Goal: Contribute content

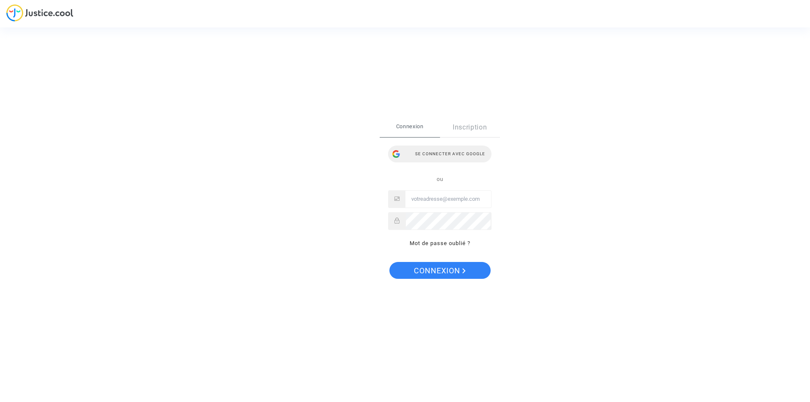
click at [430, 155] on div "Se connecter avec Google" at bounding box center [439, 154] width 103 height 17
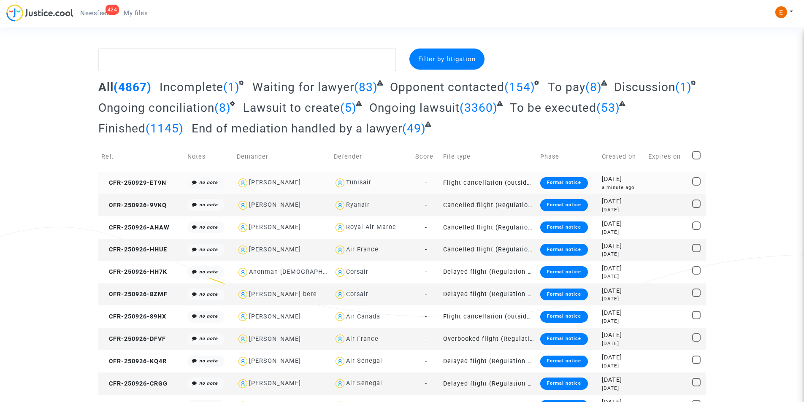
click at [578, 179] on div "Formal notice" at bounding box center [564, 183] width 48 height 12
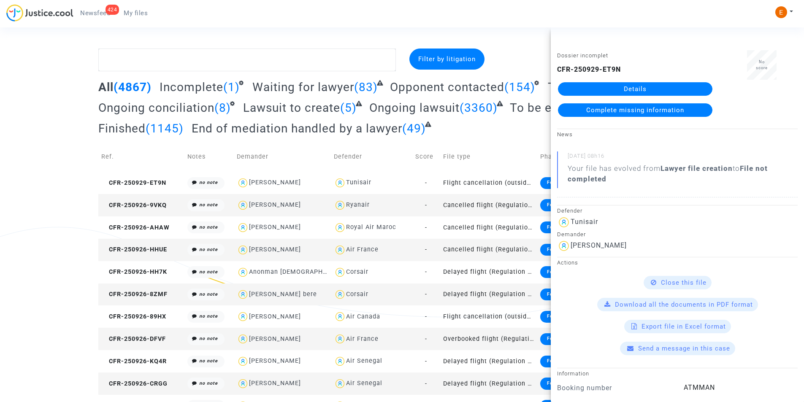
click at [665, 92] on link "Details" at bounding box center [635, 89] width 154 height 14
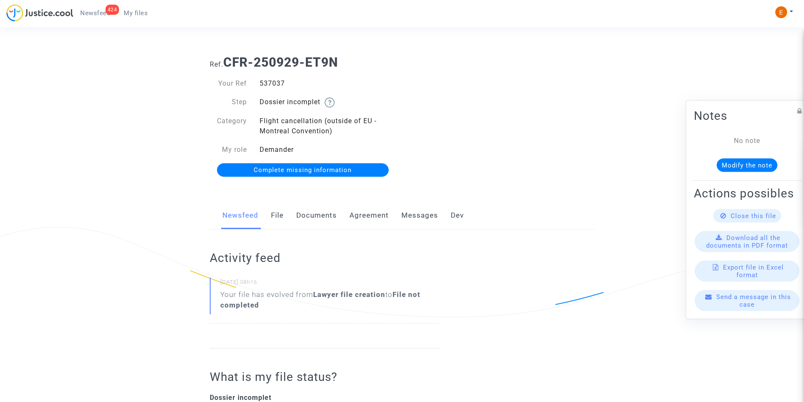
click at [330, 217] on link "Documents" at bounding box center [316, 216] width 41 height 28
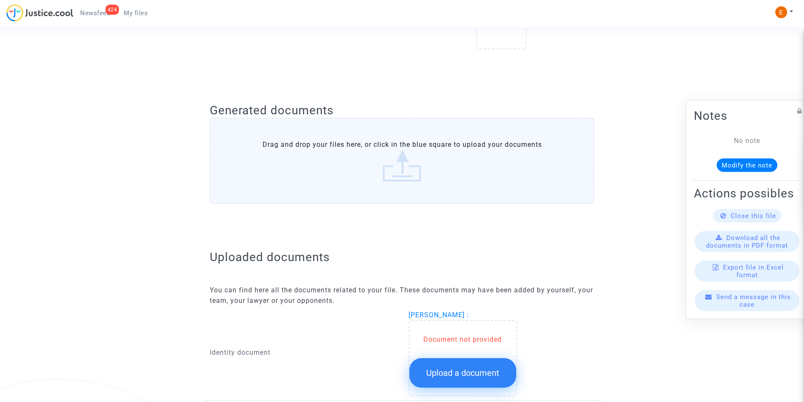
scroll to position [422, 0]
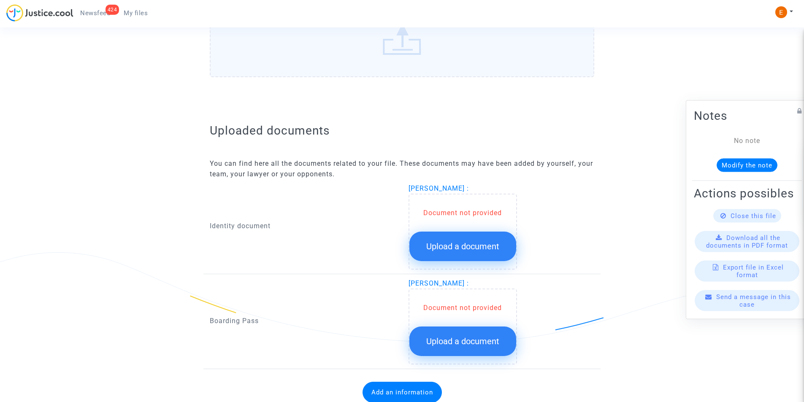
click at [447, 238] on button "Upload a document" at bounding box center [462, 247] width 107 height 30
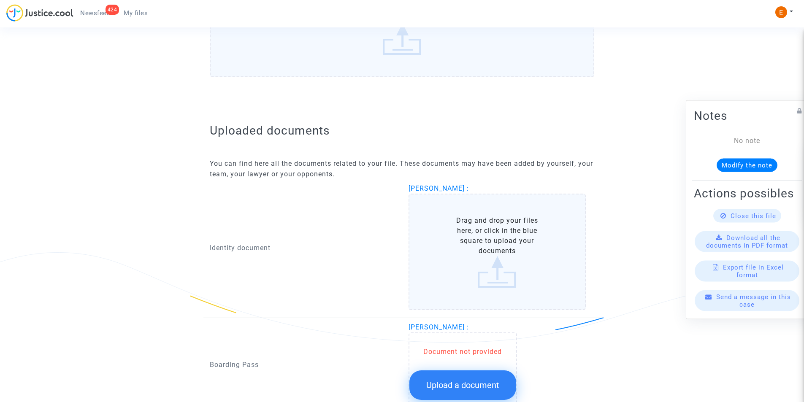
click at [448, 229] on label "Drag and drop your files here, or click in the blue square to upload your docum…" at bounding box center [497, 252] width 178 height 116
click at [0, 0] on input "Drag and drop your files here, or click in the blue square to upload your docum…" at bounding box center [0, 0] width 0 height 0
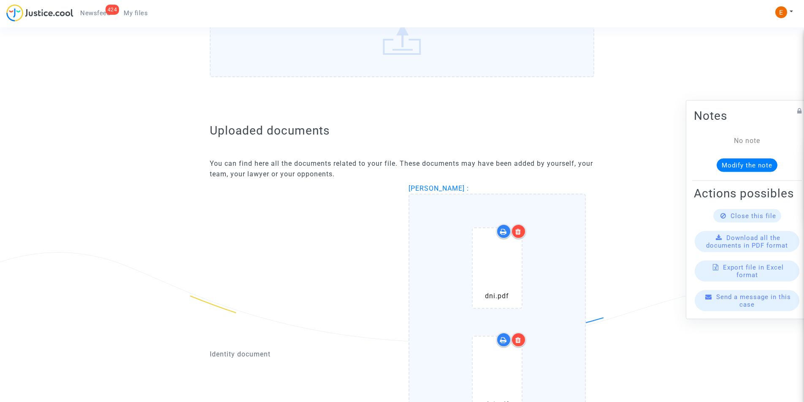
click at [522, 233] on div at bounding box center [518, 231] width 15 height 15
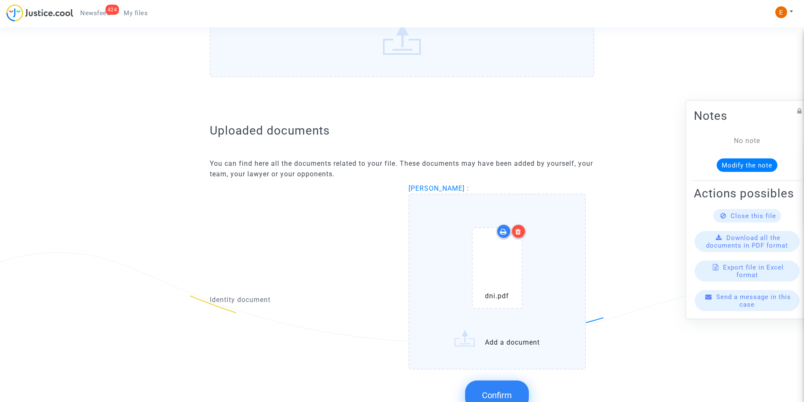
click at [519, 231] on icon at bounding box center [518, 231] width 6 height 7
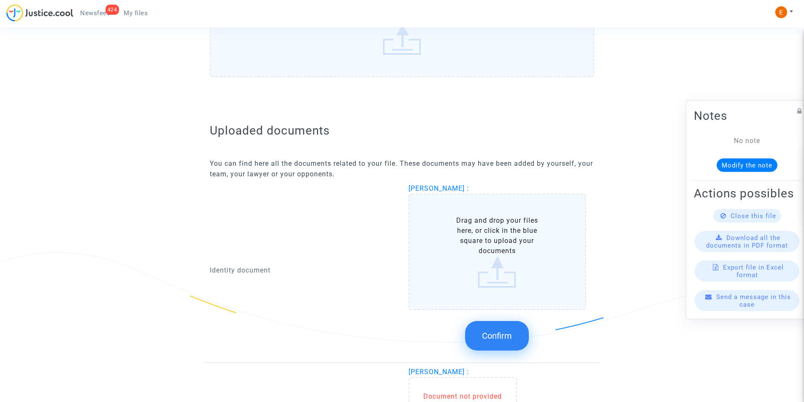
click at [491, 247] on label "Drag and drop your files here, or click in the blue square to upload your docum…" at bounding box center [497, 252] width 178 height 116
click at [0, 0] on input "Drag and drop your files here, or click in the blue square to upload your docum…" at bounding box center [0, 0] width 0 height 0
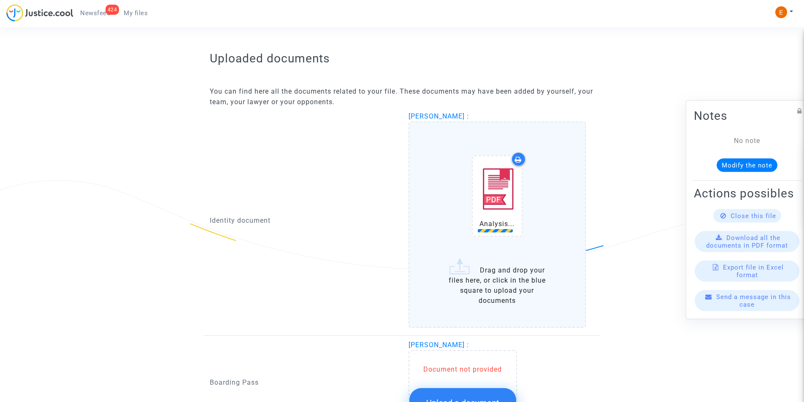
scroll to position [506, 0]
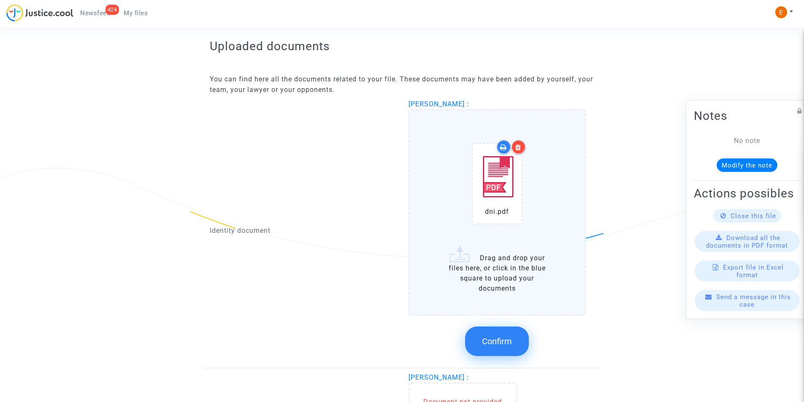
click at [490, 335] on button "Confirm" at bounding box center [497, 342] width 64 height 30
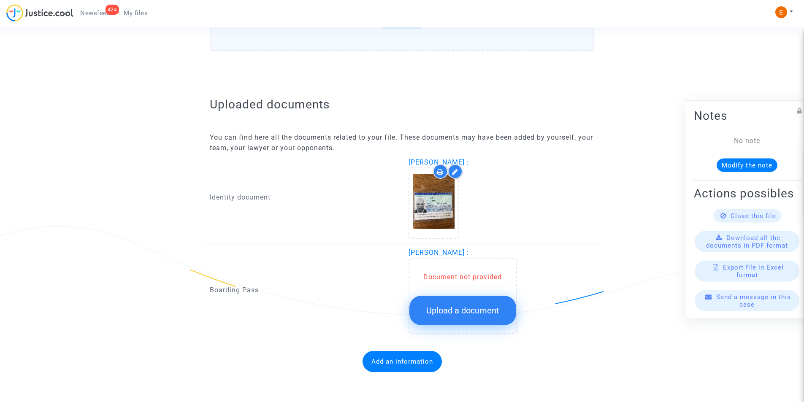
click at [508, 316] on button "Upload a document" at bounding box center [462, 311] width 107 height 30
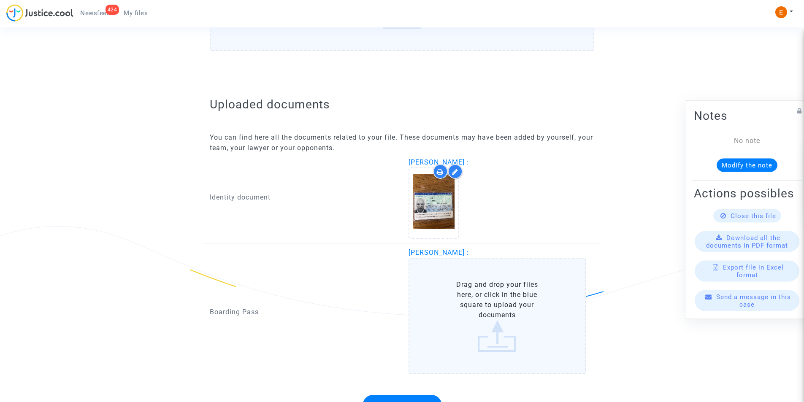
click at [467, 281] on label "Drag and drop your files here, or click in the blue square to upload your docum…" at bounding box center [497, 316] width 178 height 116
click at [0, 0] on input "Drag and drop your files here, or click in the blue square to upload your docum…" at bounding box center [0, 0] width 0 height 0
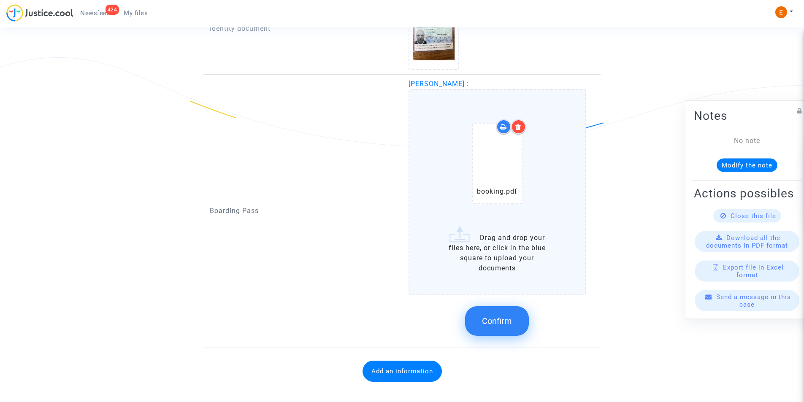
click at [508, 321] on span "Confirm" at bounding box center [497, 321] width 30 height 10
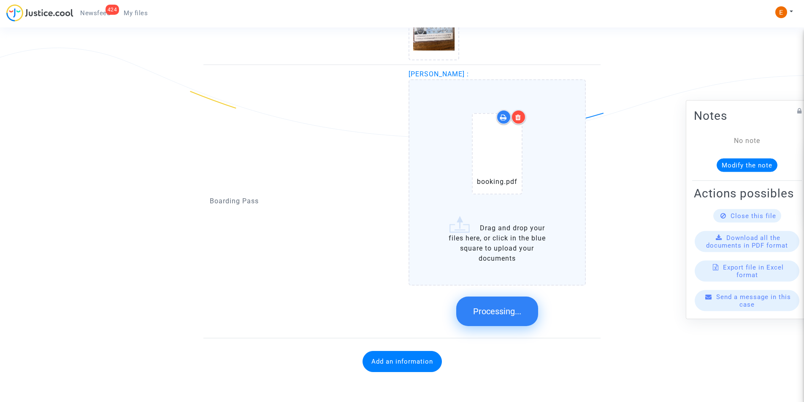
scroll to position [443, 0]
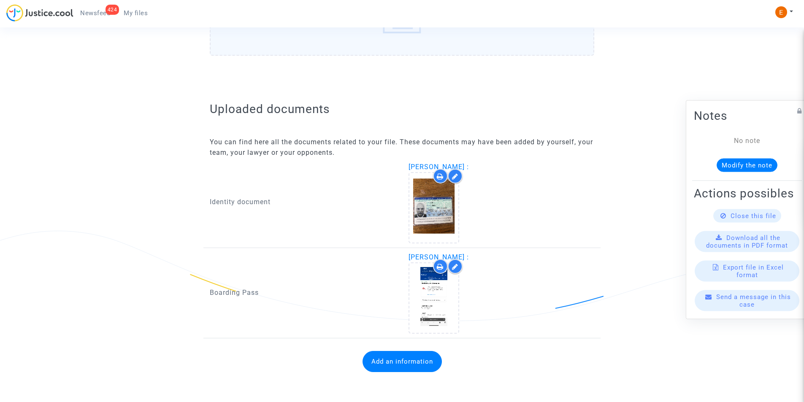
click at [398, 365] on button "Add an information" at bounding box center [401, 361] width 79 height 21
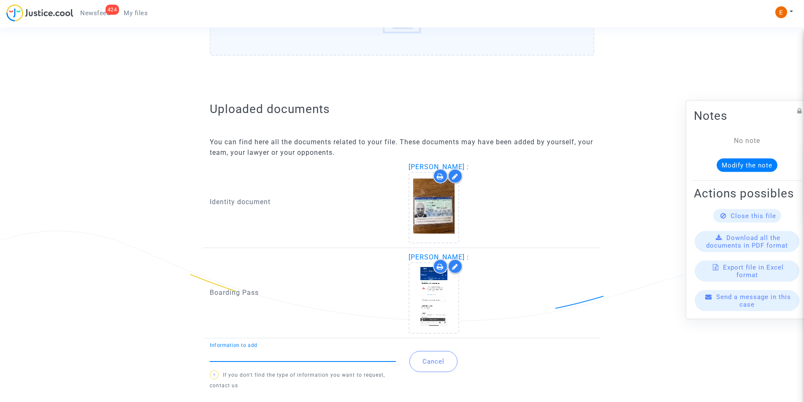
click at [283, 349] on div "Information to add" at bounding box center [303, 352] width 186 height 19
type input "F"
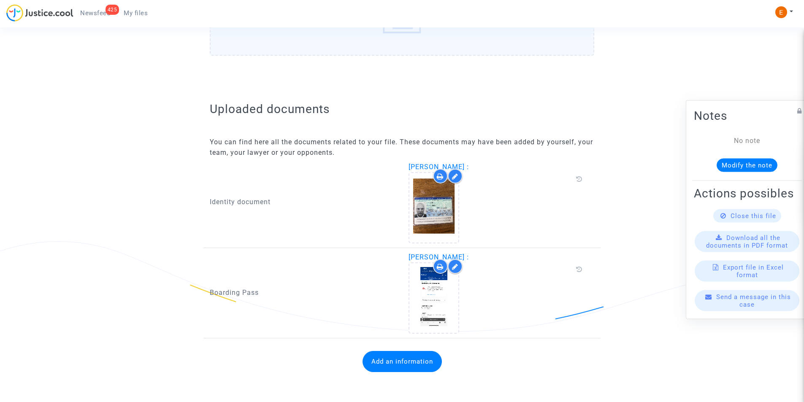
click at [375, 360] on button "Add an information" at bounding box center [401, 361] width 79 height 21
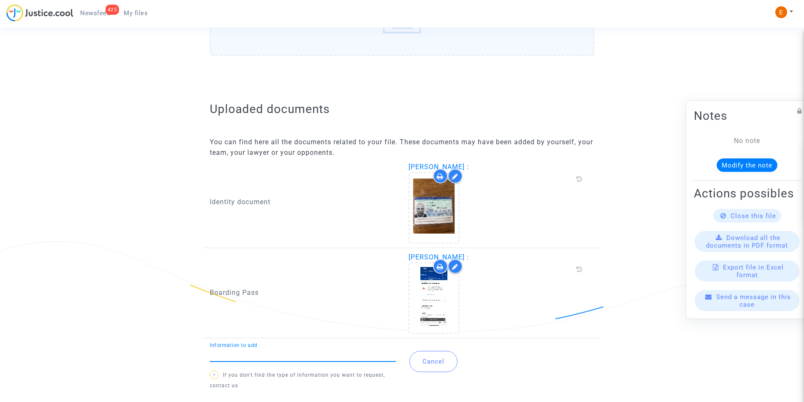
click at [311, 352] on input "Information to add" at bounding box center [303, 355] width 186 height 8
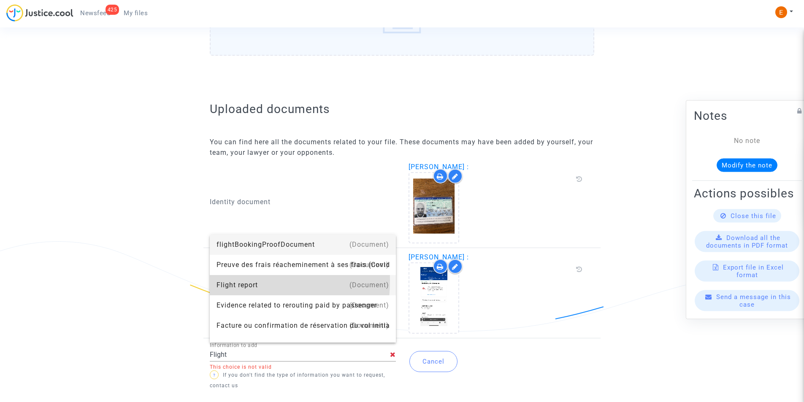
click at [224, 281] on div "Flight report" at bounding box center [302, 285] width 173 height 20
type input "Flight report"
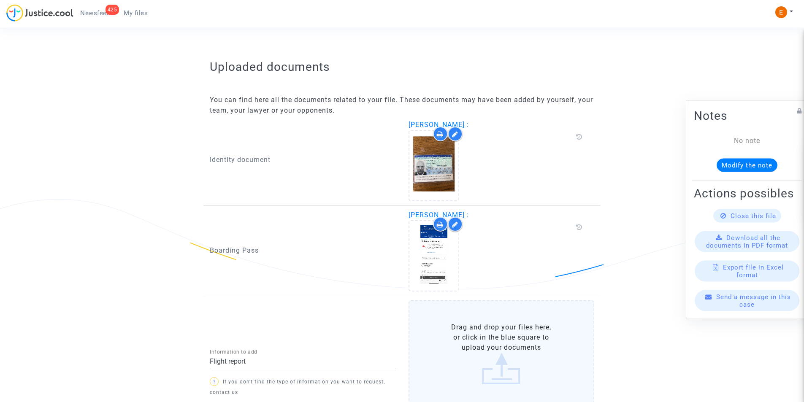
scroll to position [547, 0]
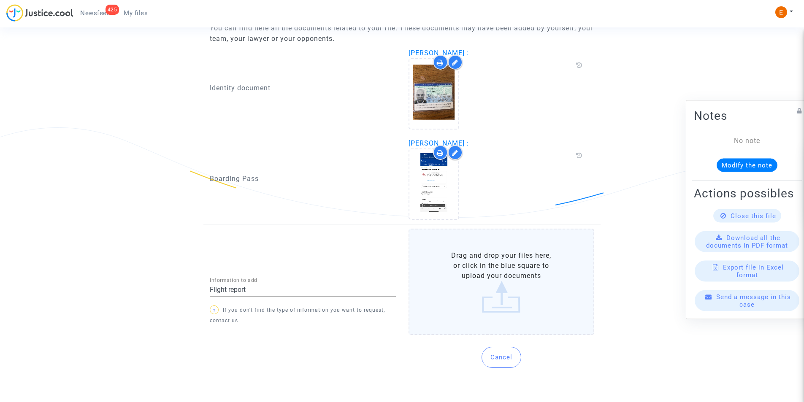
click at [469, 299] on label "Drag and drop your files here, or click in the blue square to upload your docum…" at bounding box center [501, 282] width 186 height 106
click at [0, 0] on input "Drag and drop your files here, or click in the blue square to upload your docum…" at bounding box center [0, 0] width 0 height 0
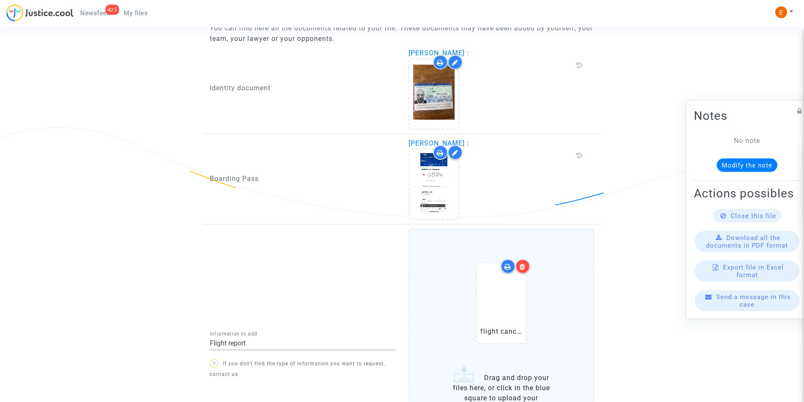
scroll to position [654, 0]
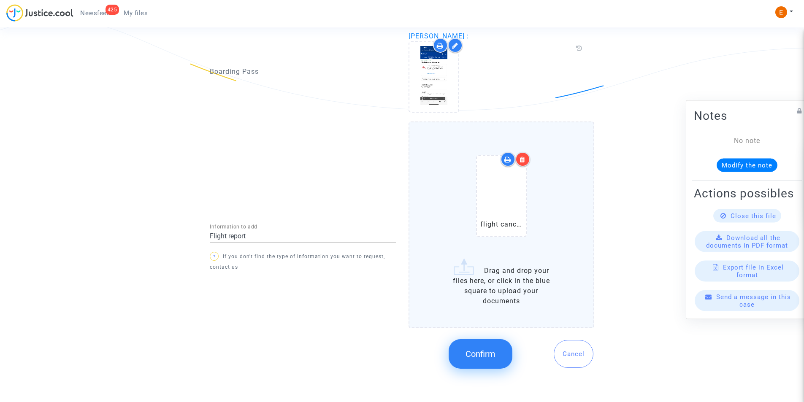
click at [483, 351] on span "Confirm" at bounding box center [480, 354] width 30 height 10
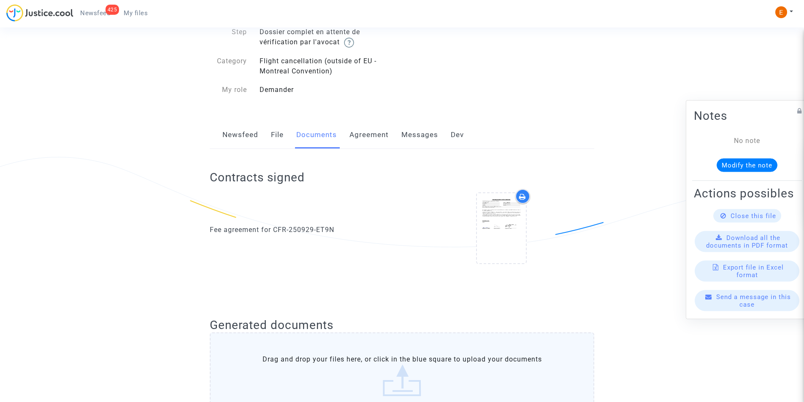
scroll to position [0, 0]
